Goal: Information Seeking & Learning: Learn about a topic

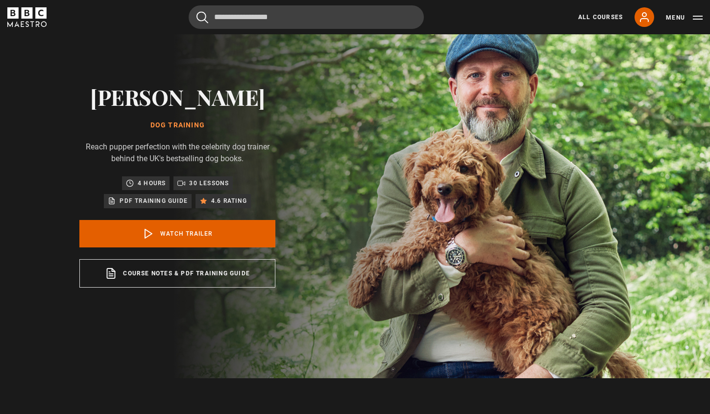
scroll to position [43, 0]
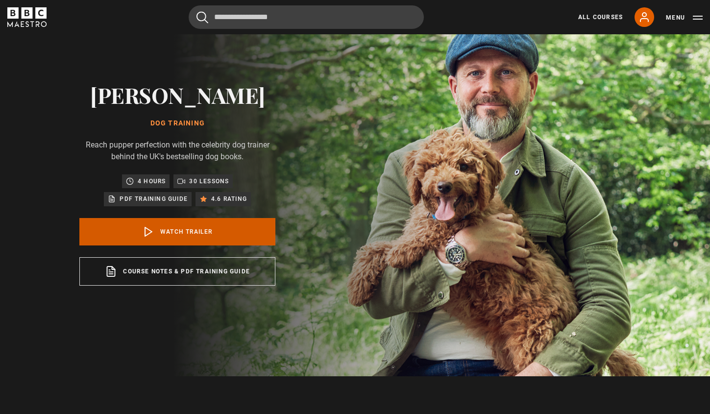
click at [190, 234] on link "Watch Trailer" at bounding box center [177, 231] width 196 height 27
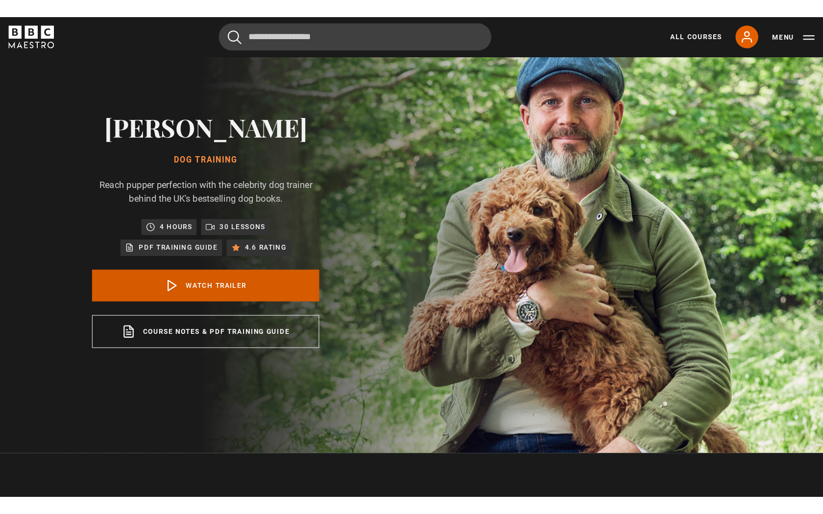
scroll to position [419, 0]
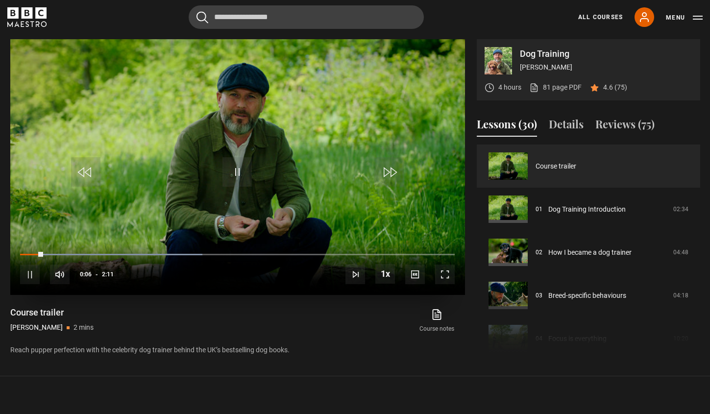
click at [447, 271] on span "Video Player" at bounding box center [445, 274] width 20 height 20
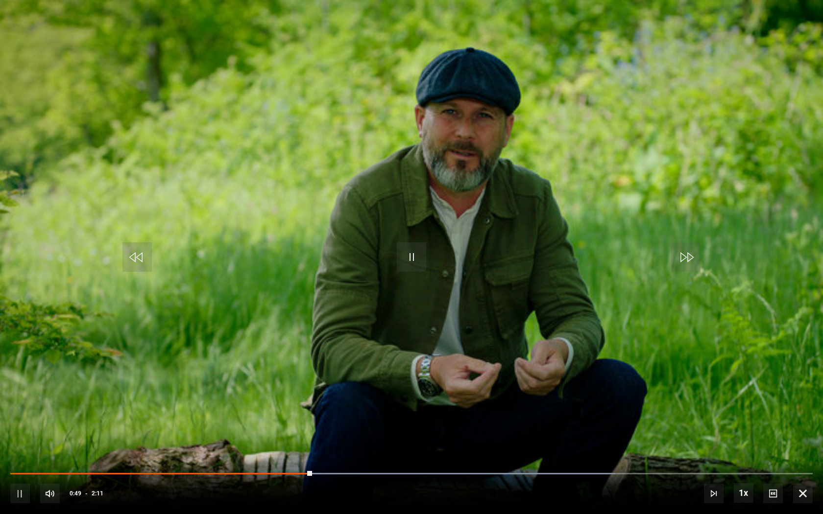
click at [415, 262] on span "Video Player" at bounding box center [411, 256] width 29 height 29
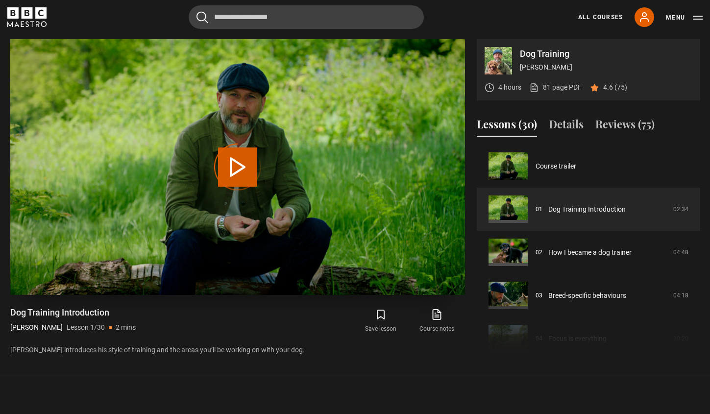
click at [226, 168] on div "Video Player is loading." at bounding box center [237, 167] width 49 height 49
click at [679, 375] on section "Dog Training Steve Mann 4 hours 81 page PDF (opens in new tab) 4.6 (75) Video P…" at bounding box center [355, 188] width 710 height 376
click at [548, 215] on link "Dog Training Introduction" at bounding box center [586, 209] width 77 height 10
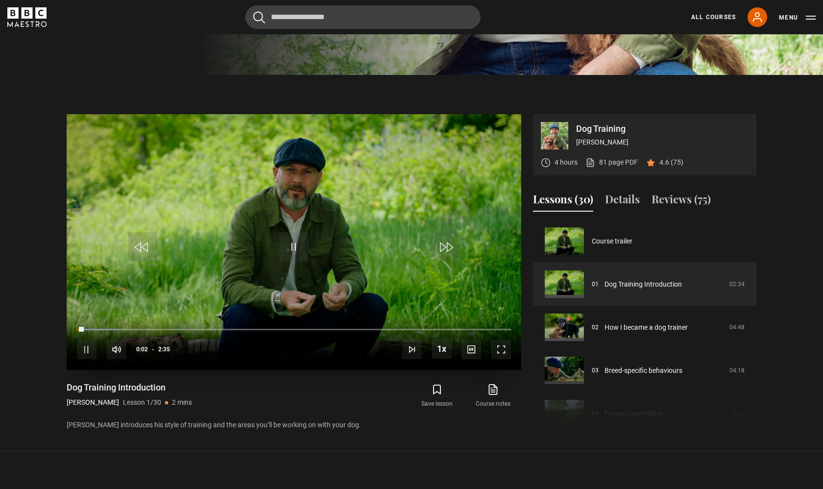
click at [505, 349] on span "Video Player" at bounding box center [501, 349] width 20 height 20
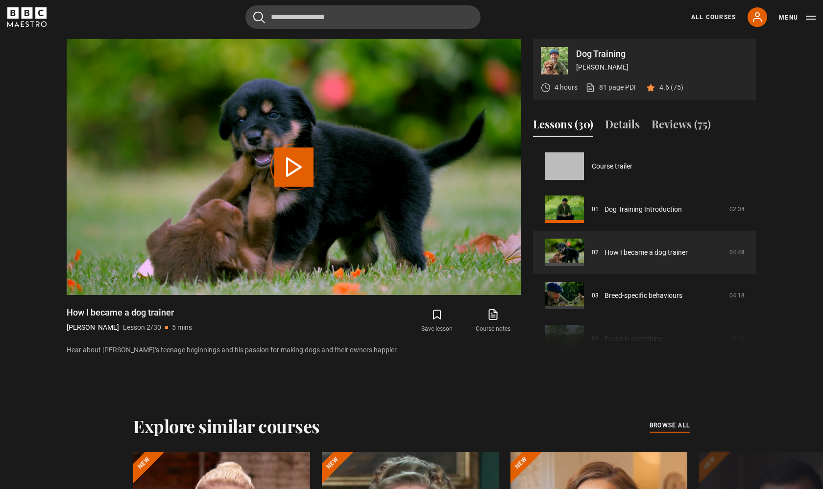
scroll to position [43, 0]
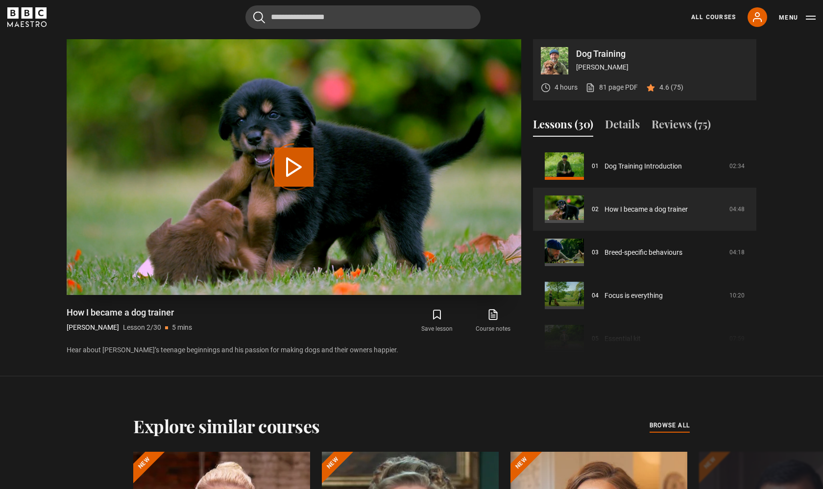
click at [293, 165] on div "Video Player is loading." at bounding box center [293, 167] width 49 height 49
click at [604, 214] on link "How I became a dog trainer" at bounding box center [645, 209] width 83 height 10
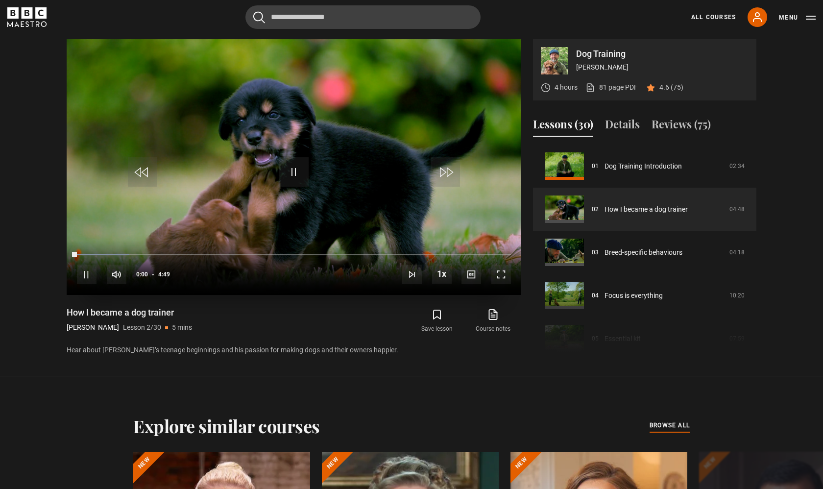
click at [505, 271] on span "Video Player" at bounding box center [501, 274] width 20 height 20
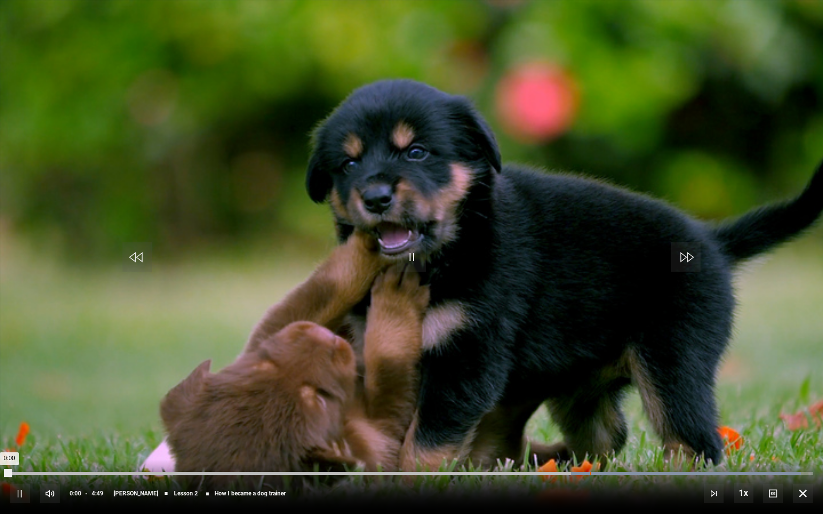
click at [590, 474] on div "3:28" at bounding box center [590, 473] width 1 height 3
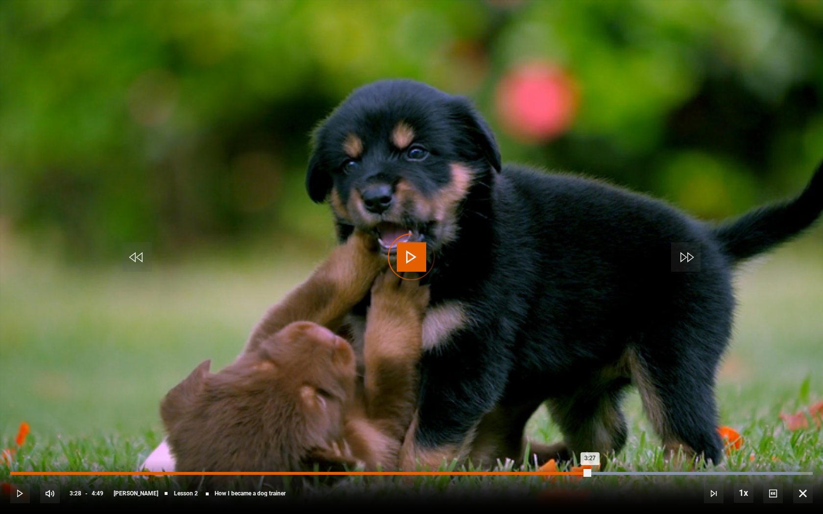
drag, startPoint x: 587, startPoint y: 474, endPoint x: 569, endPoint y: 474, distance: 17.6
click at [569, 474] on div "Loaded : 98.51% 3:21 3:27" at bounding box center [411, 473] width 802 height 3
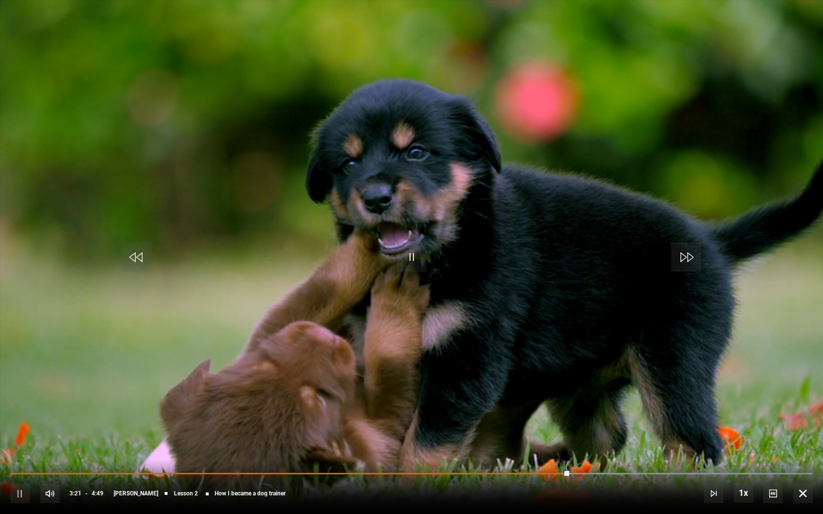
click at [412, 251] on span "Video Player" at bounding box center [411, 256] width 29 height 29
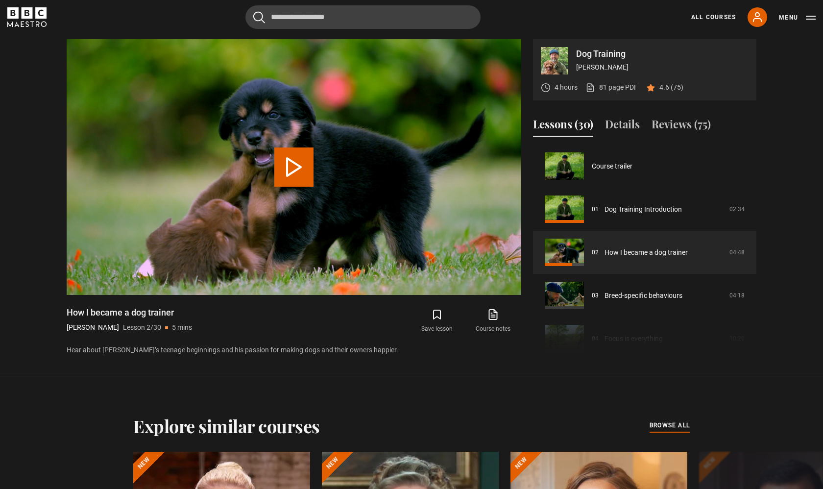
scroll to position [43, 0]
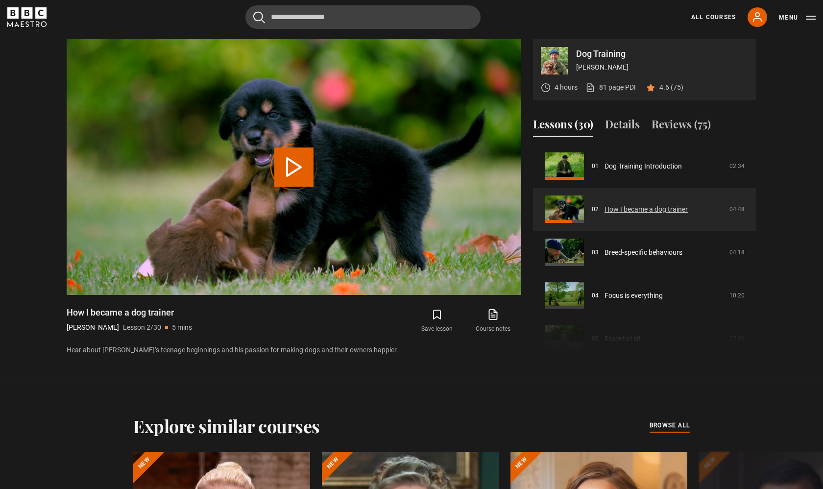
click at [604, 206] on link "How I became a dog trainer" at bounding box center [645, 209] width 83 height 10
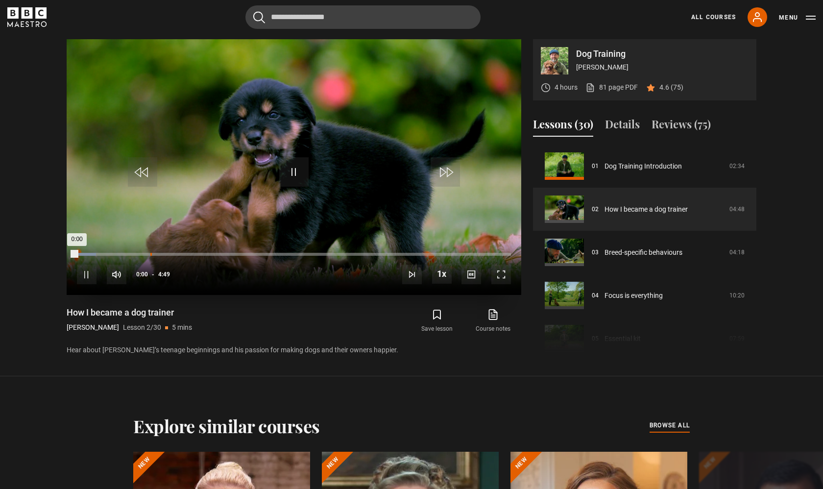
click at [150, 253] on div "0:48" at bounding box center [150, 254] width 1 height 3
click at [194, 247] on div "10s Skip Back 10 seconds Pause 10s Skip Forward 10 seconds Loaded : 13.74% 0:49…" at bounding box center [294, 267] width 455 height 54
click at [191, 255] on div "Loaded : 13.74% 1:15 1:15" at bounding box center [294, 254] width 434 height 3
click at [207, 254] on div "1:26" at bounding box center [206, 254] width 1 height 3
click at [443, 165] on span "Video Player" at bounding box center [445, 171] width 29 height 29
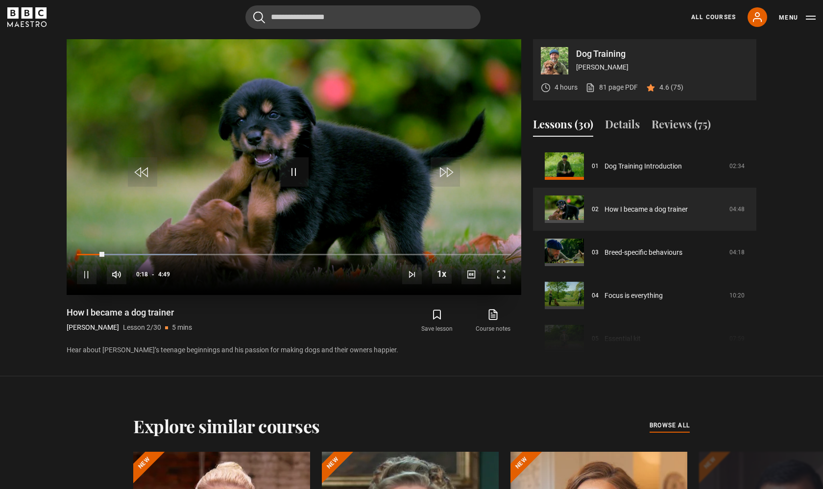
click at [443, 165] on span "Video Player" at bounding box center [445, 171] width 29 height 29
click at [296, 173] on span "Video Player" at bounding box center [293, 171] width 29 height 29
click at [81, 280] on span "Video Player" at bounding box center [87, 274] width 20 height 20
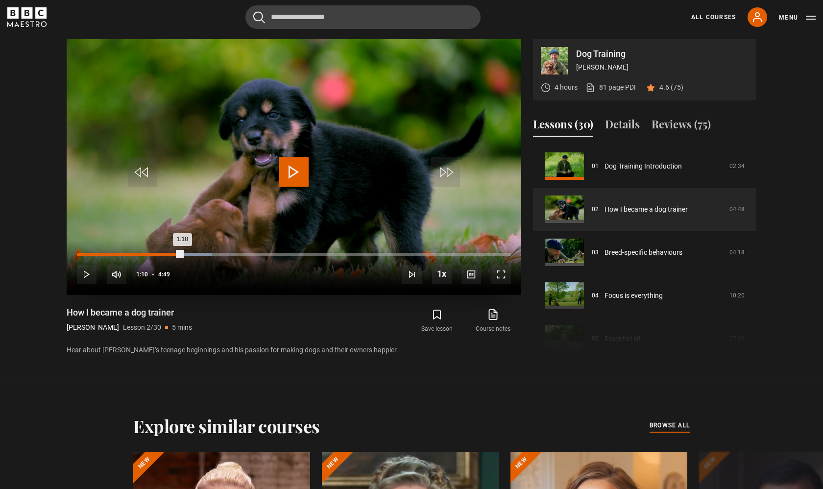
click at [182, 256] on div "Loaded : 31.06% 1:10 1:10" at bounding box center [294, 254] width 434 height 3
click at [182, 256] on div "1:10" at bounding box center [182, 254] width 1 height 3
click at [189, 253] on div "1:13" at bounding box center [188, 254] width 1 height 3
click at [242, 250] on div "10s Skip Back 10 seconds Pause 10s Skip Forward 10 seconds Loaded : 32.76% 1:29…" at bounding box center [294, 267] width 455 height 54
click at [240, 256] on div "10s Skip Back 10 seconds Pause 10s Skip Forward 10 seconds Loaded : 32.76% 1:48…" at bounding box center [294, 267] width 455 height 54
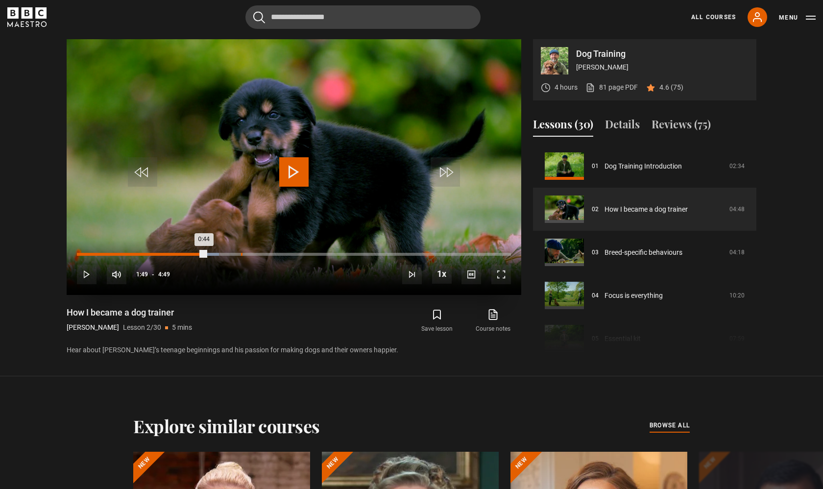
click at [241, 259] on div "Loaded : 32.76% 1:49 0:44" at bounding box center [294, 259] width 434 height 1
click at [246, 255] on div "1:51" at bounding box center [245, 254] width 1 height 3
click at [297, 254] on div "2:26" at bounding box center [297, 254] width 1 height 3
click at [337, 256] on div "2:52" at bounding box center [337, 254] width 1 height 3
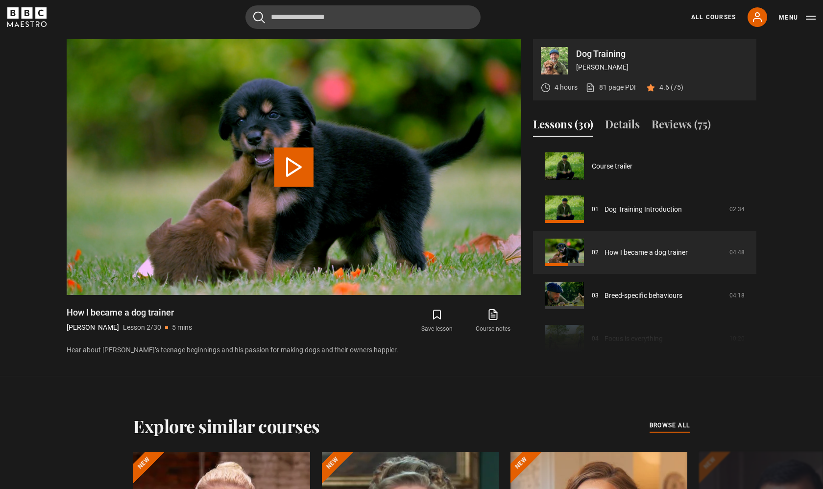
scroll to position [43, 0]
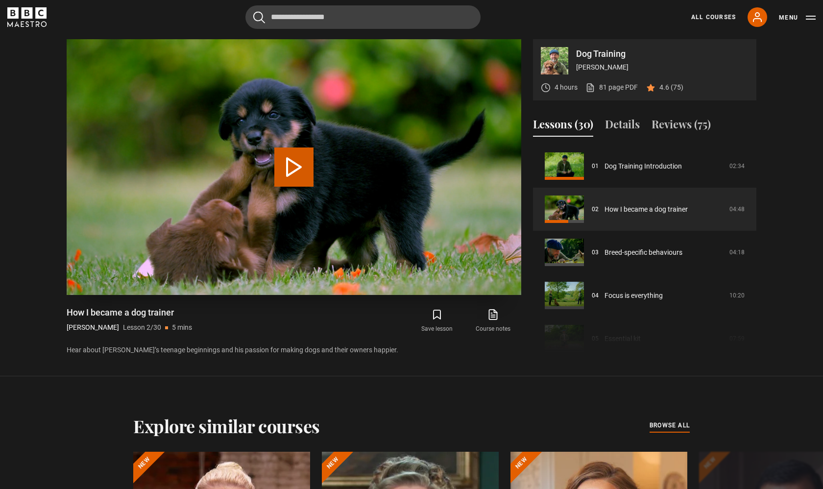
click at [300, 163] on button "Play Lesson How I became a dog trainer" at bounding box center [293, 166] width 39 height 39
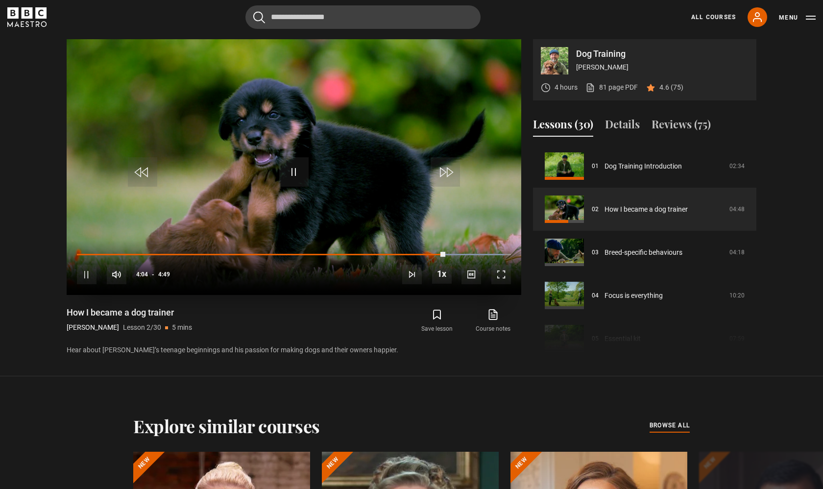
click at [503, 277] on span "Video Player" at bounding box center [501, 274] width 20 height 20
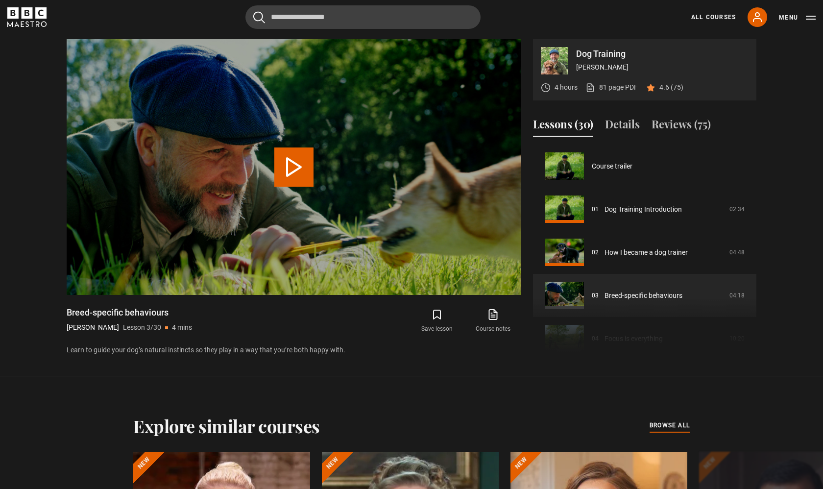
scroll to position [86, 0]
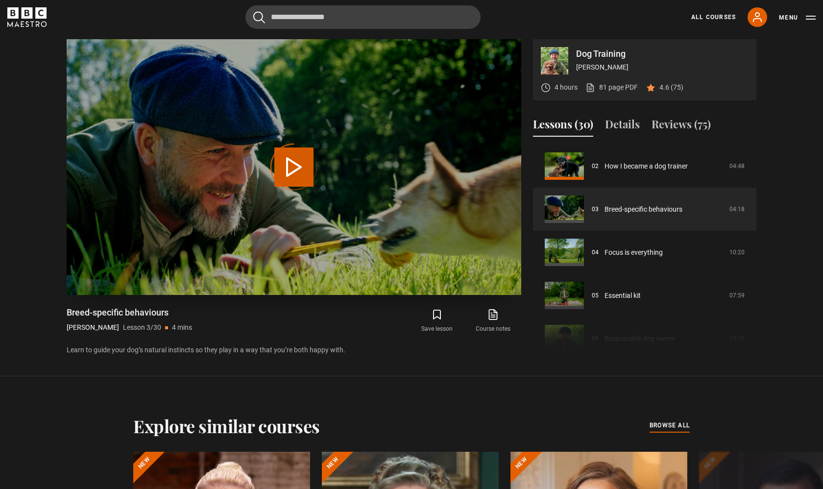
click at [294, 162] on div "Video Player is loading." at bounding box center [293, 167] width 49 height 49
click at [641, 209] on link "Breed-specific behaviours" at bounding box center [643, 209] width 78 height 10
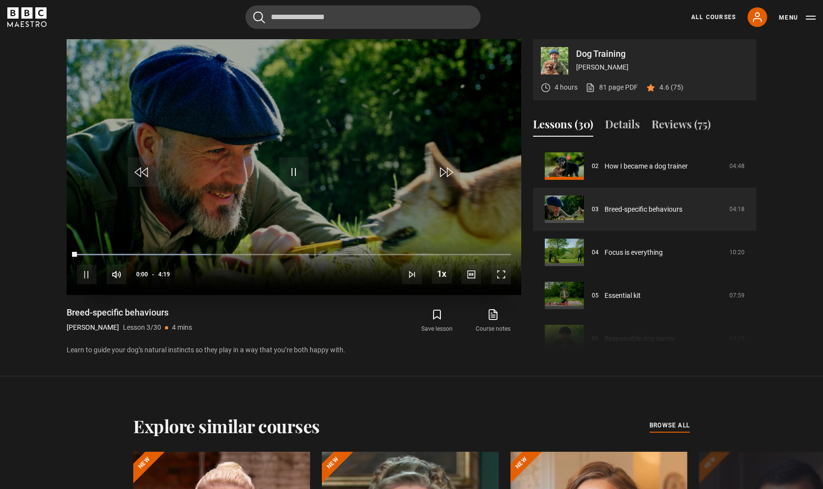
click at [496, 272] on span "Video Player" at bounding box center [501, 274] width 20 height 20
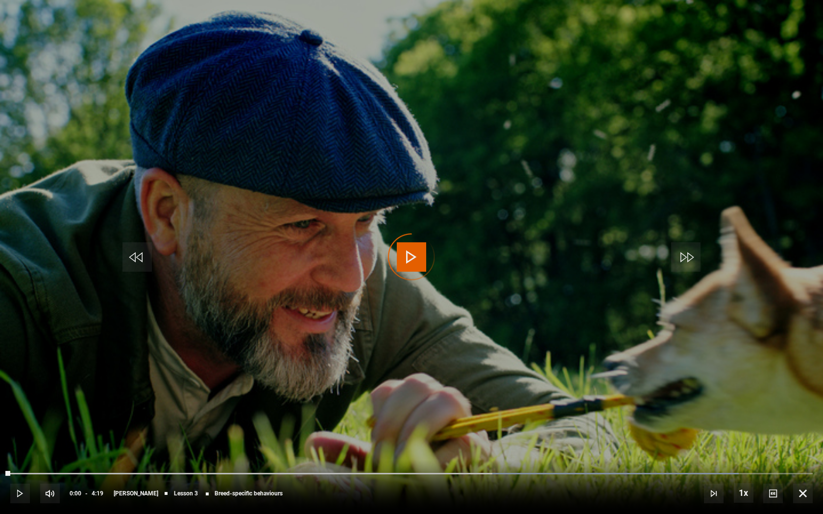
click at [405, 257] on div "Video Player is loading." at bounding box center [411, 257] width 49 height 49
click at [412, 259] on div "Video Player is loading." at bounding box center [411, 257] width 49 height 49
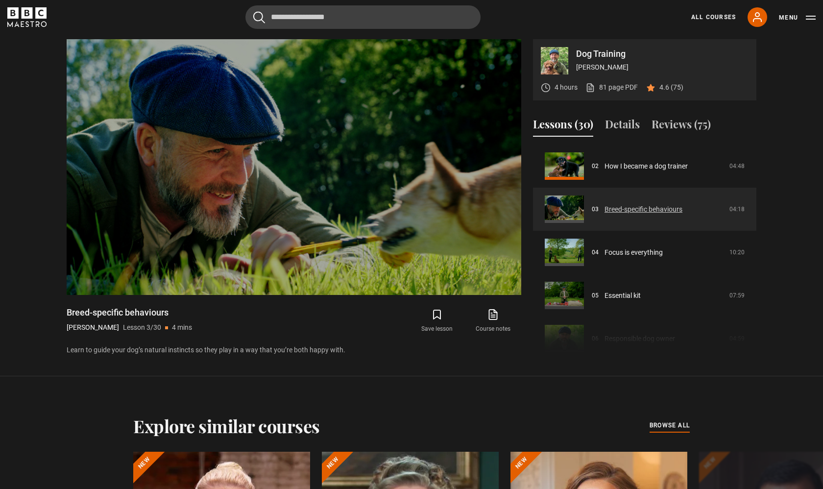
click at [633, 212] on link "Breed-specific behaviours" at bounding box center [643, 209] width 78 height 10
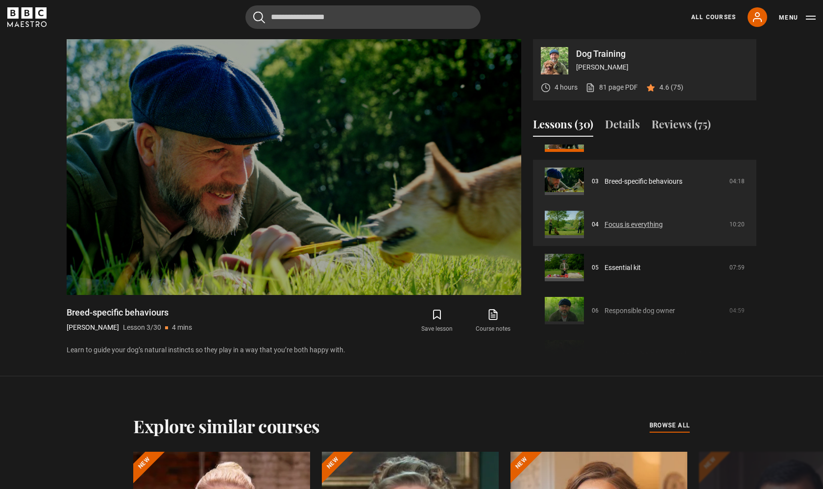
scroll to position [116, 0]
click at [639, 220] on link "Focus is everything" at bounding box center [633, 223] width 58 height 10
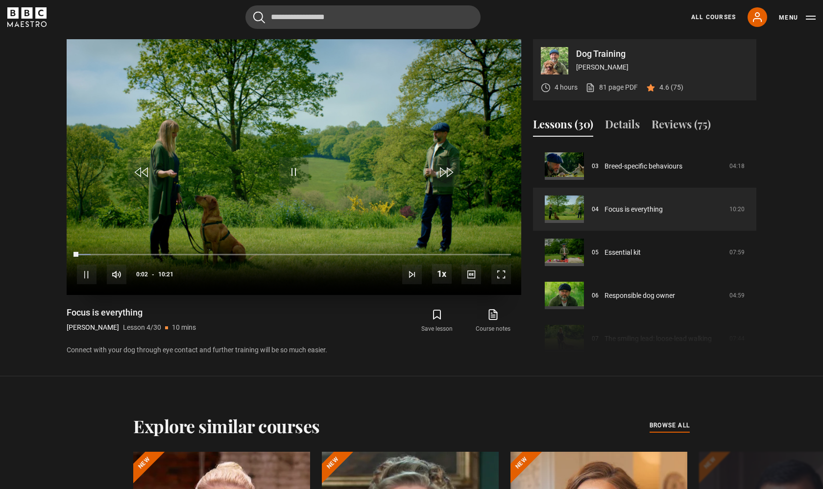
click at [493, 277] on span "Video Player" at bounding box center [501, 274] width 20 height 20
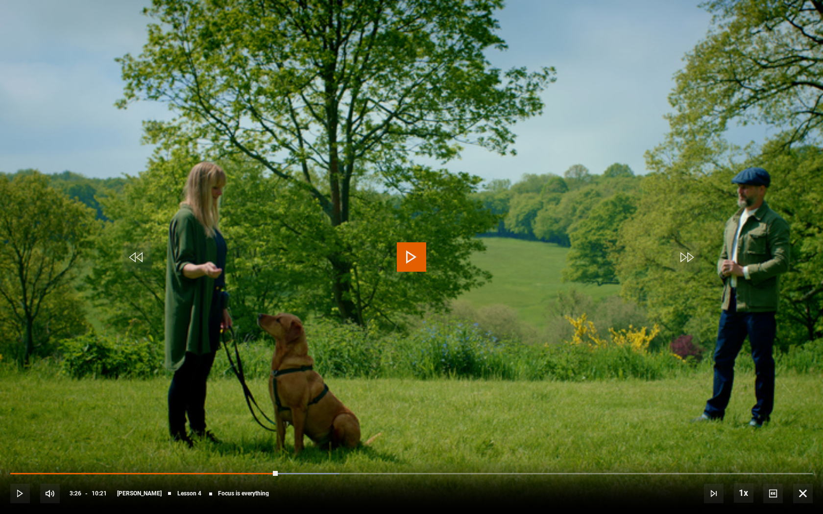
click at [402, 264] on span "Video Player" at bounding box center [411, 256] width 29 height 29
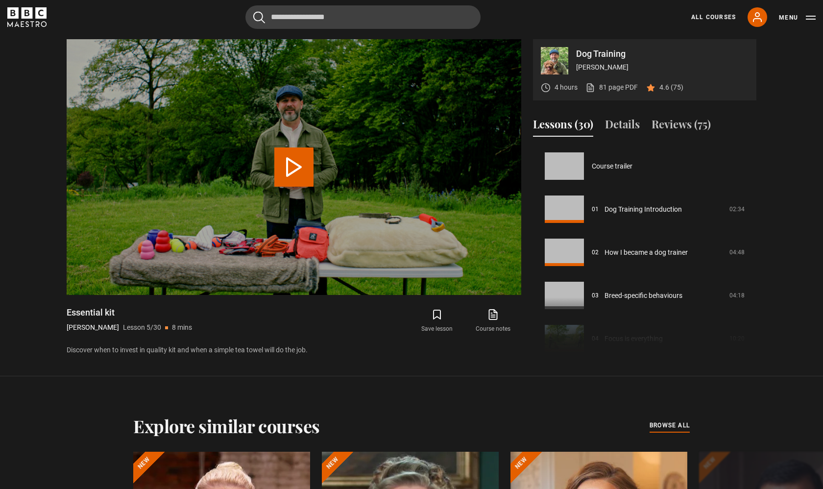
scroll to position [172, 0]
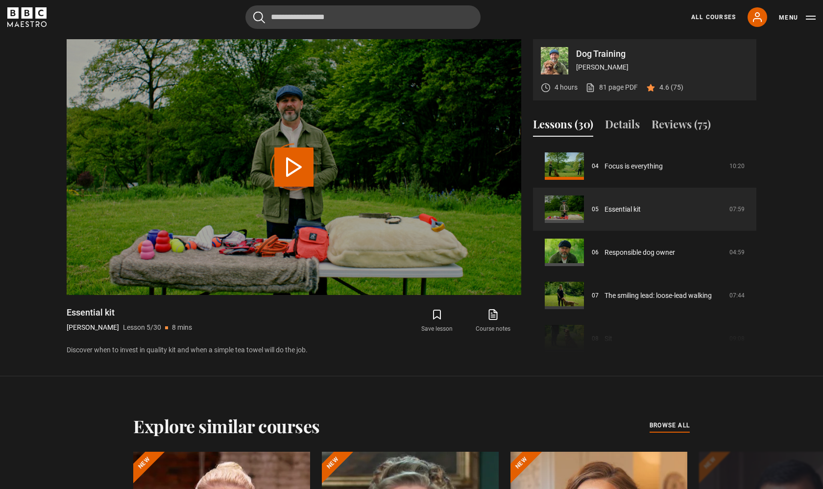
click at [548, 367] on section "Dog Training [PERSON_NAME] 4 hours 81 page PDF (opens in new tab) 4.6 (75) Vide…" at bounding box center [411, 188] width 823 height 376
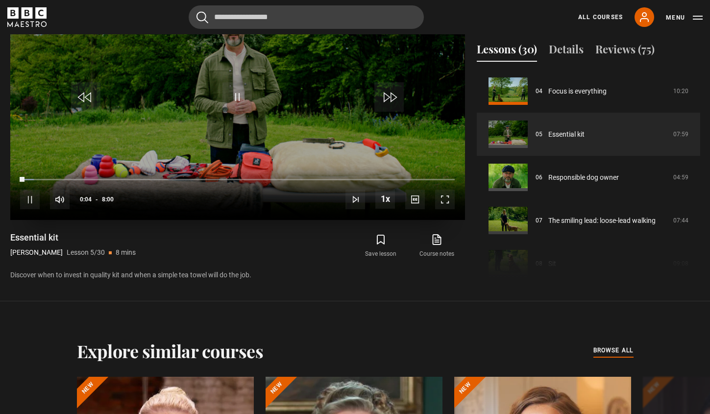
click at [27, 201] on span "Video Player" at bounding box center [30, 200] width 20 height 20
